Goal: Information Seeking & Learning: Learn about a topic

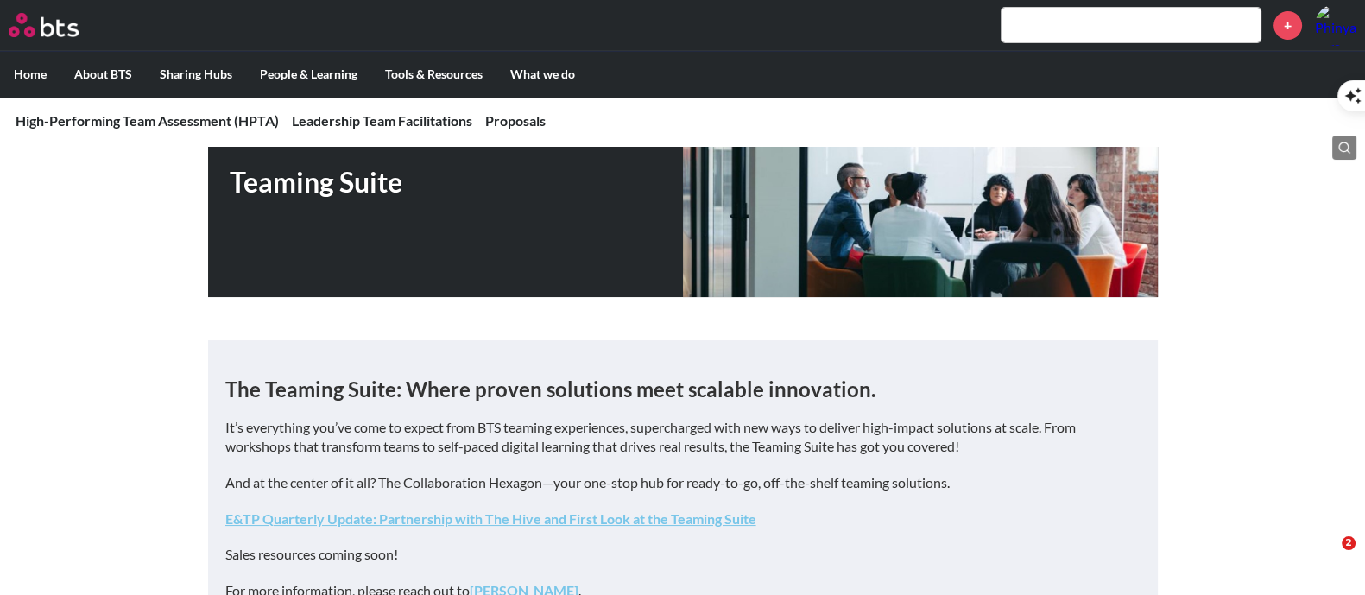
scroll to position [431, 0]
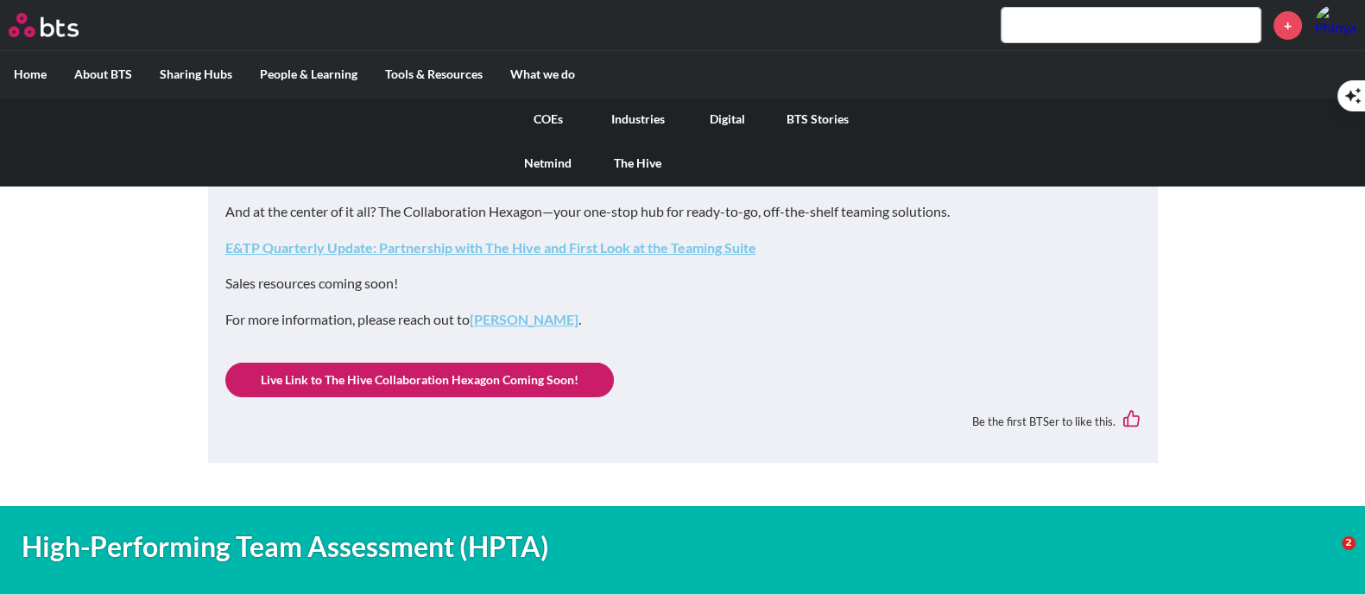
click at [545, 116] on link "COEs" at bounding box center [548, 119] width 90 height 45
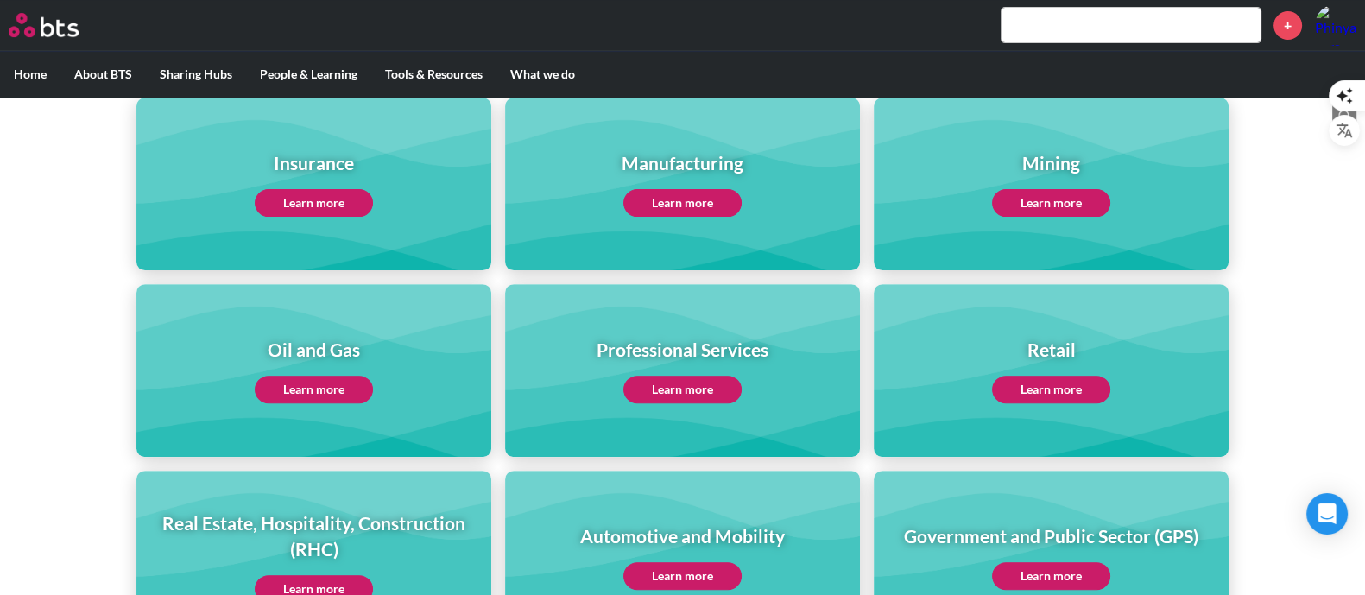
scroll to position [540, 0]
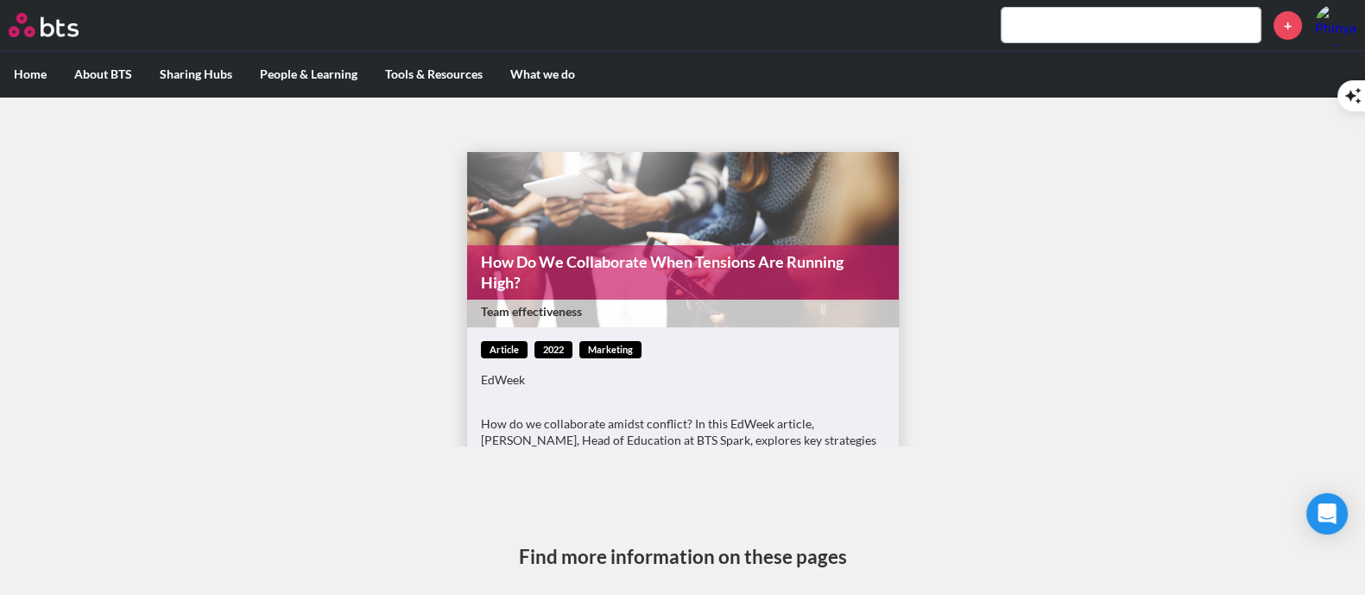
click at [694, 231] on figure "How Do We Collaborate When Tensions Are Running High? Team effectiveness" at bounding box center [683, 239] width 432 height 175
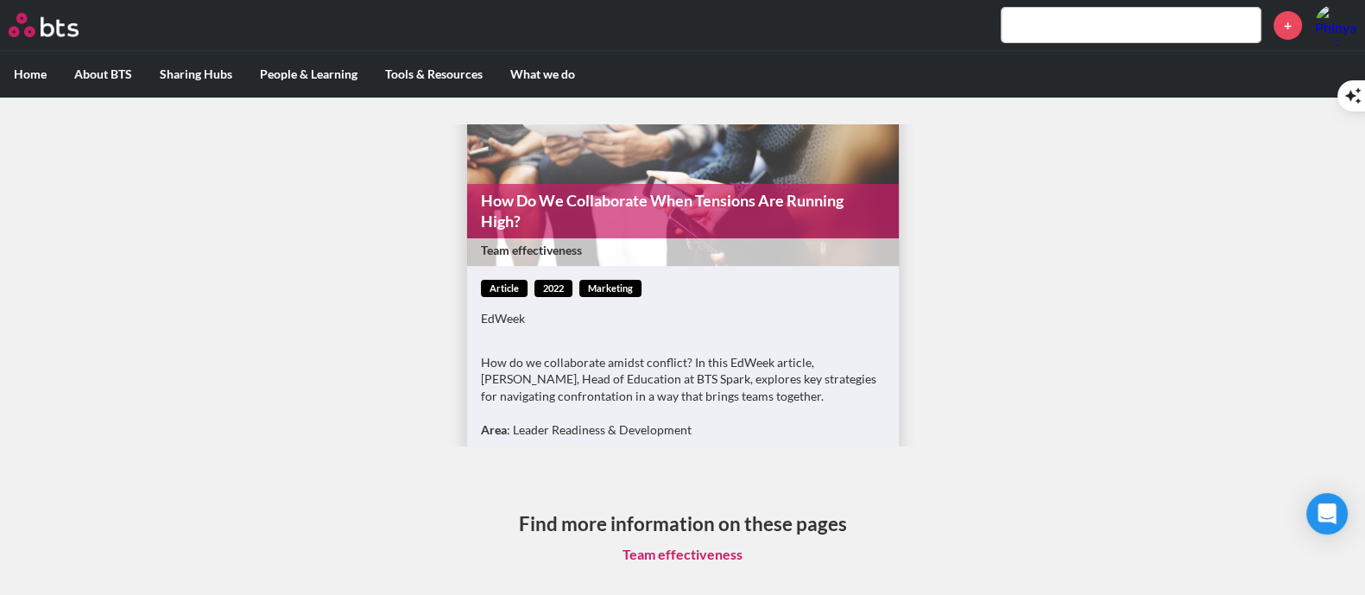
scroll to position [107, 0]
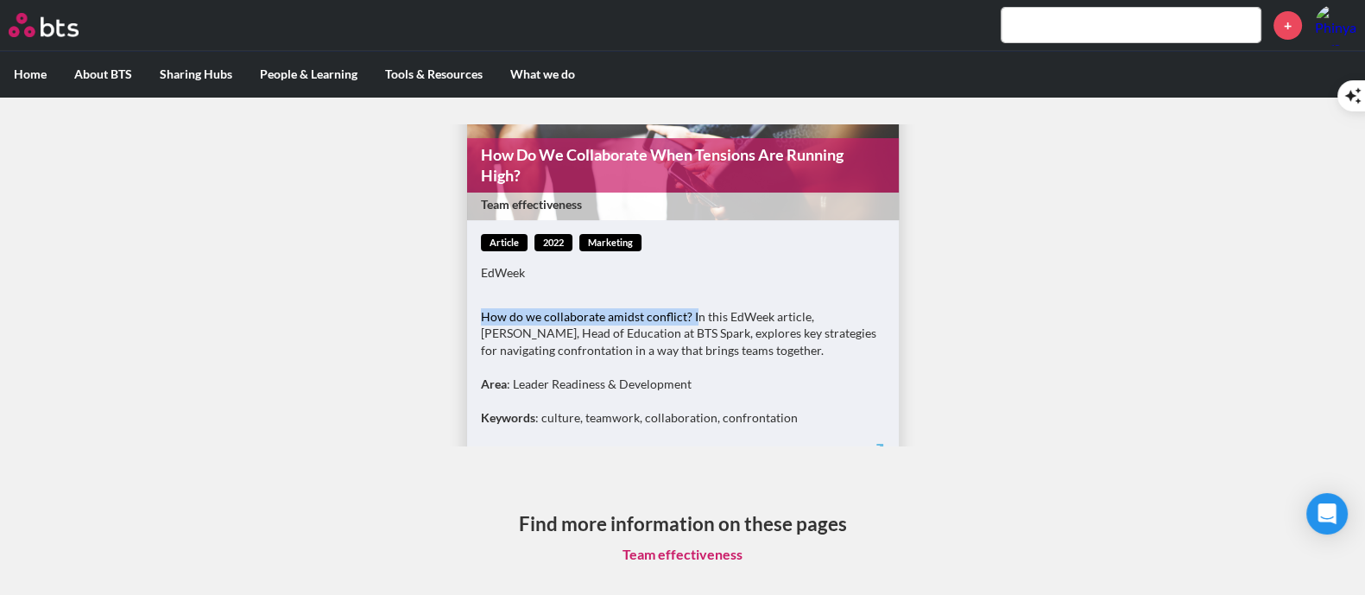
drag, startPoint x: 473, startPoint y: 313, endPoint x: 682, endPoint y: 313, distance: 208.9
click at [682, 313] on p "How do we collaborate amidst conflict? In this EdWeek article, Sean Slade, Head…" at bounding box center [683, 333] width 404 height 51
copy p "How do we collaborate amidst conflict? I"
click at [1088, 28] on input "text" at bounding box center [1130, 25] width 259 height 35
paste input "How do we collaborate amidst conflict? I"
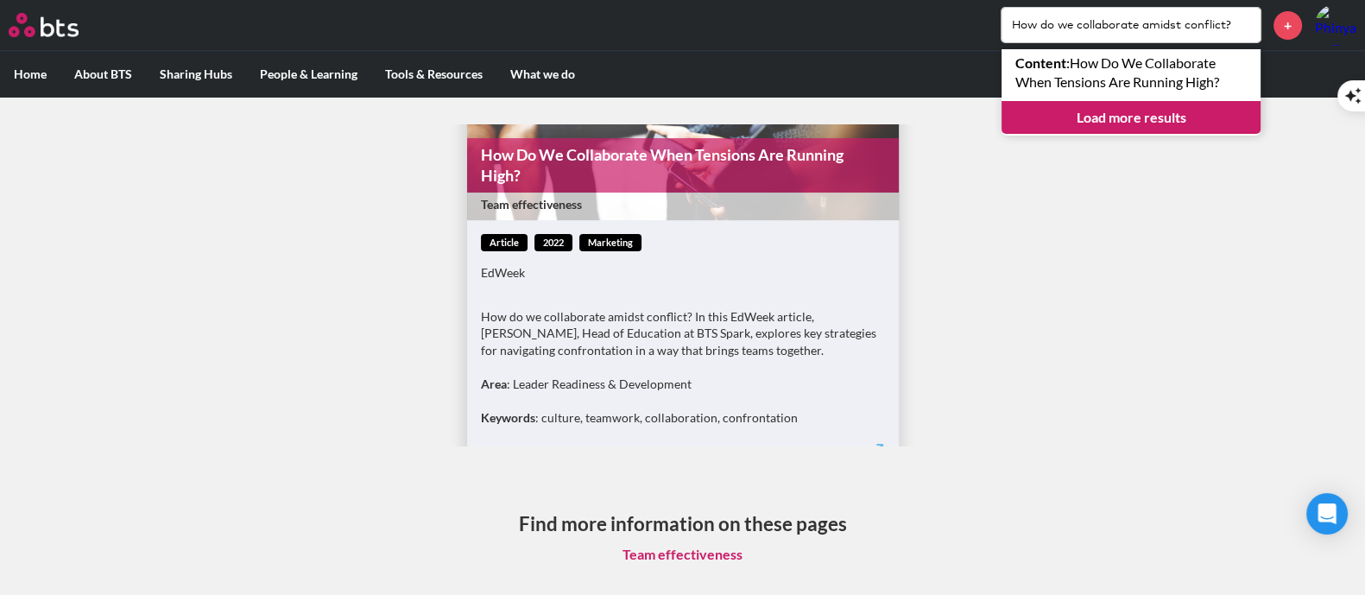
type input "How do we collaborate amidst conflict?"
click at [1109, 118] on link "Load more results" at bounding box center [1130, 117] width 259 height 33
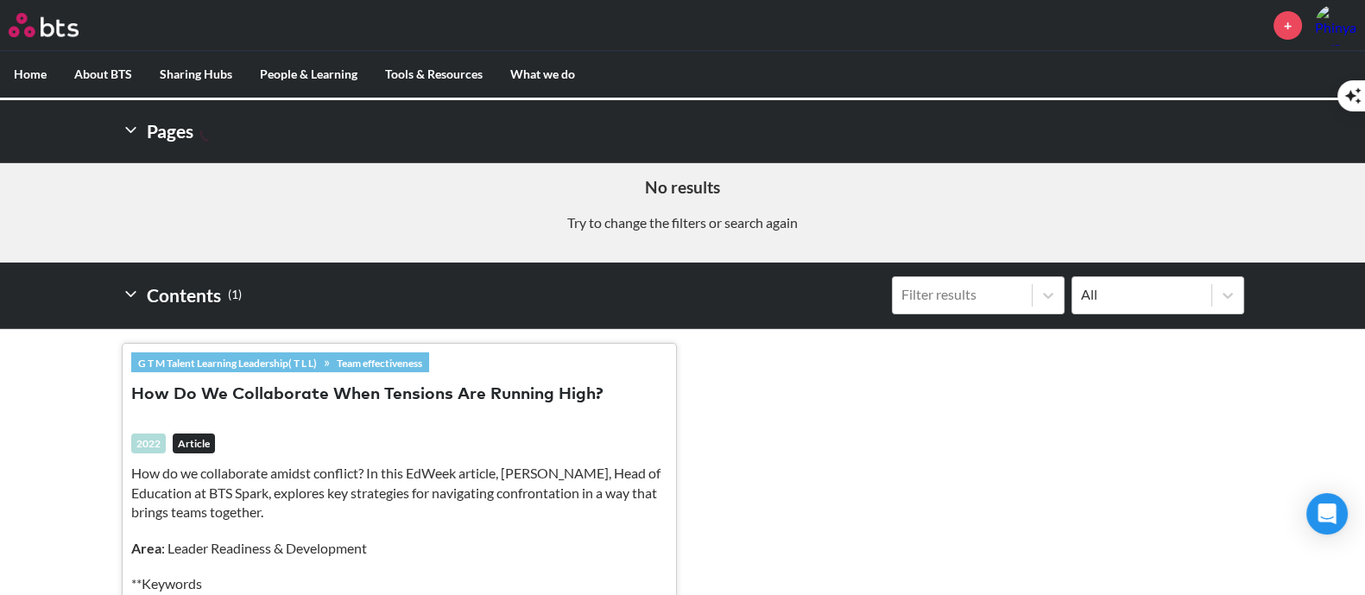
scroll to position [281, 0]
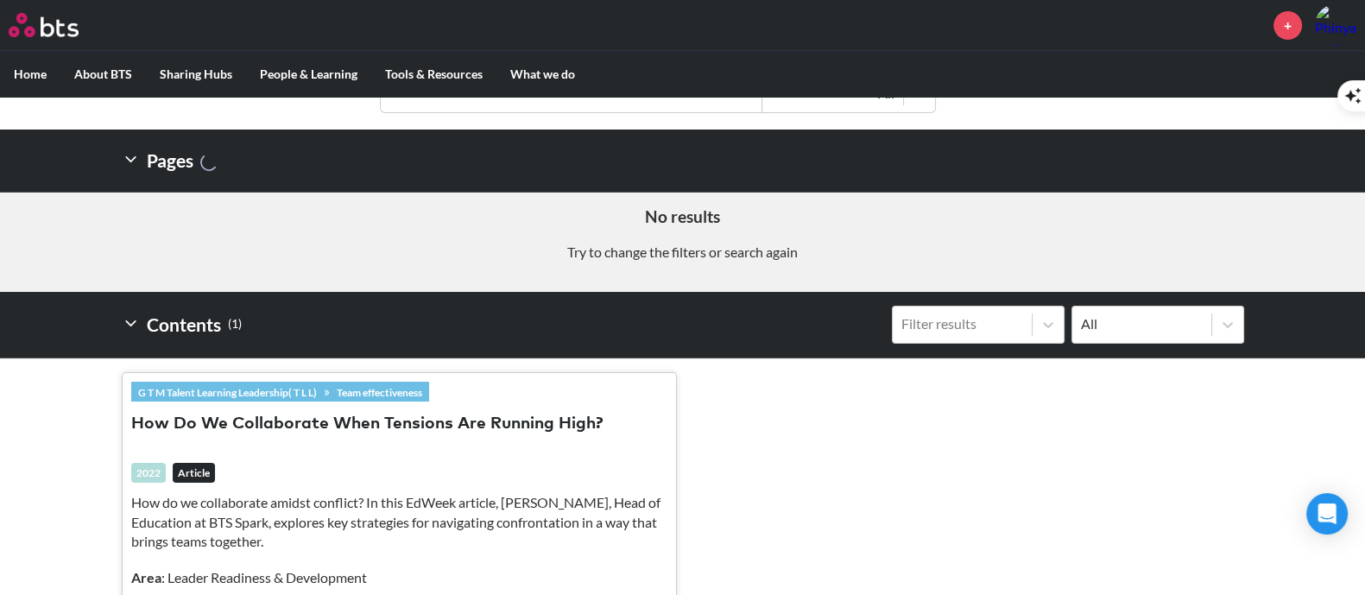
click at [234, 413] on button "How Do We Collaborate When Tensions Are Running High?" at bounding box center [367, 424] width 472 height 23
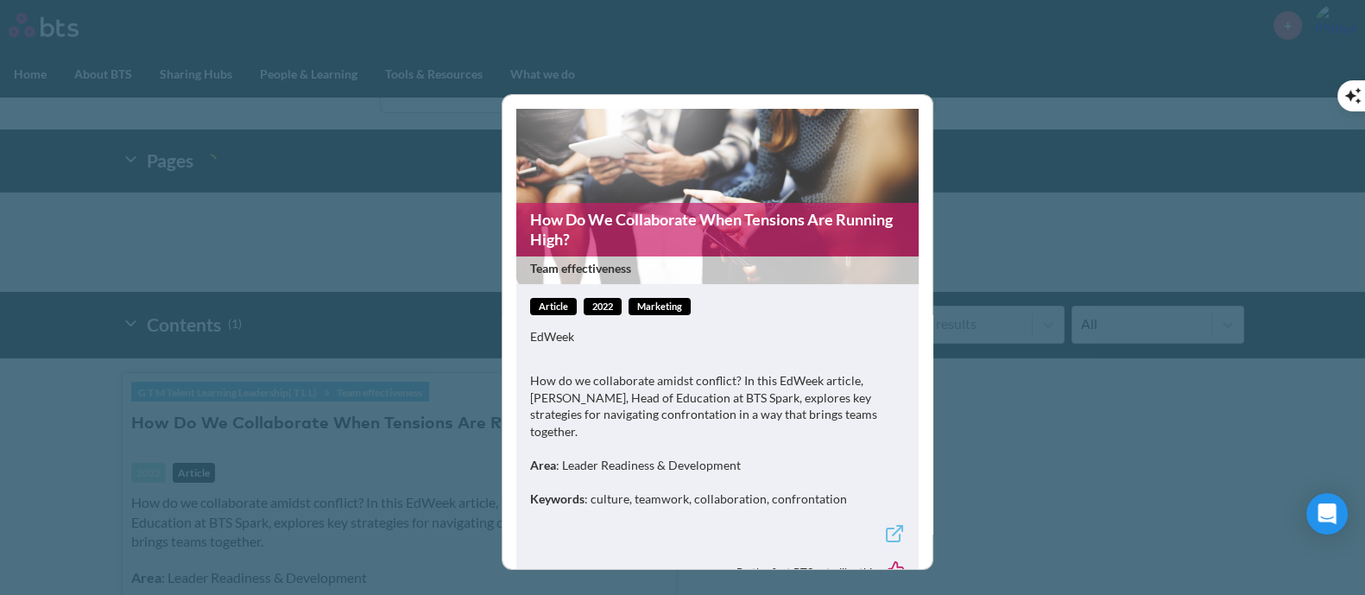
drag, startPoint x: 1178, startPoint y: 501, endPoint x: 1183, endPoint y: 461, distance: 39.9
click at [1183, 489] on div "How Do We Collaborate When Tensions Are Running High? Team effectiveness articl…" at bounding box center [682, 297] width 1365 height 595
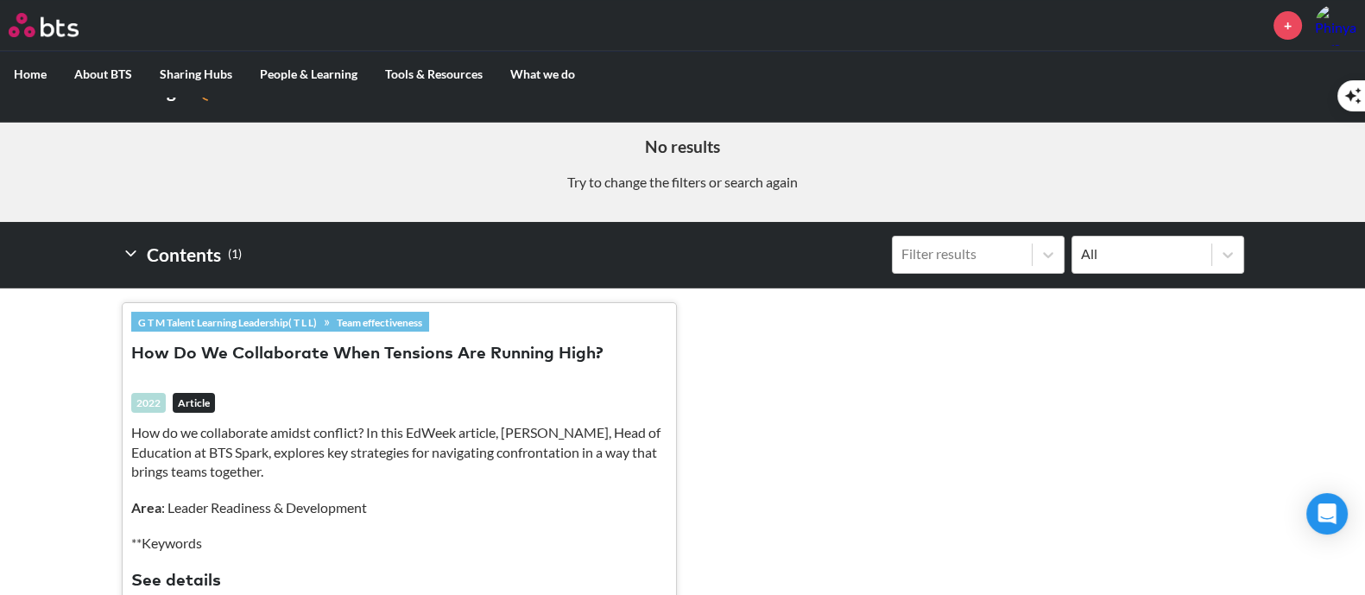
scroll to position [496, 0]
